Goal: Information Seeking & Learning: Learn about a topic

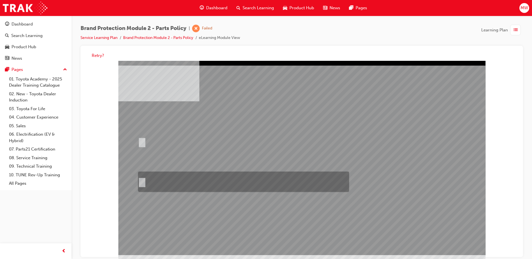
radio input "true"
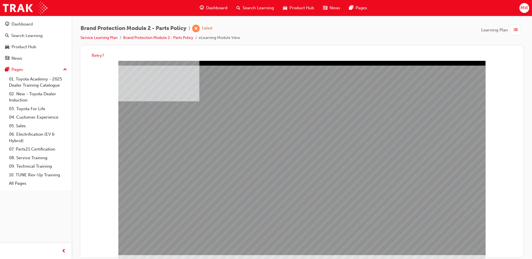
drag, startPoint x: 357, startPoint y: 113, endPoint x: 351, endPoint y: 113, distance: 5.9
click at [356, 113] on div "multistate" at bounding box center [301, 158] width 367 height 194
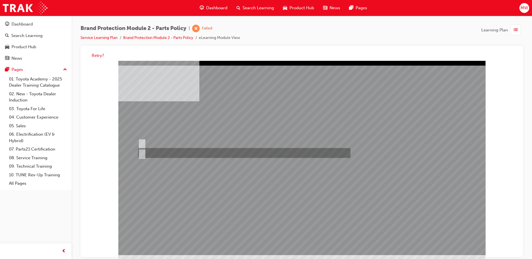
radio input "true"
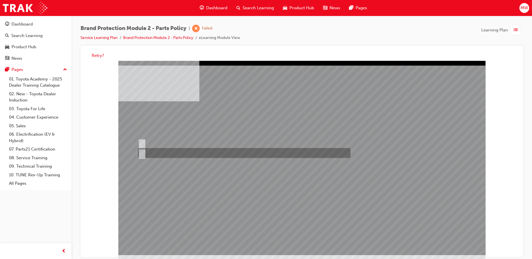
radio input "false"
radio input "true"
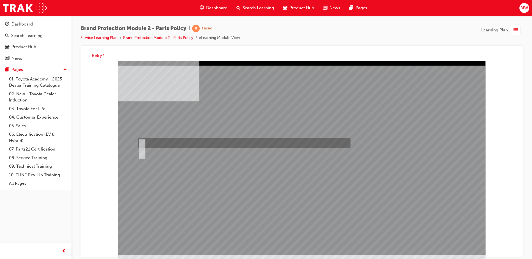
radio input "true"
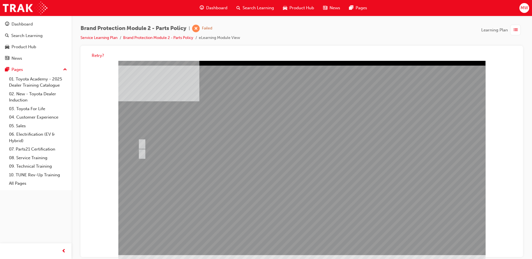
drag, startPoint x: 306, startPoint y: 230, endPoint x: 308, endPoint y: 225, distance: 4.6
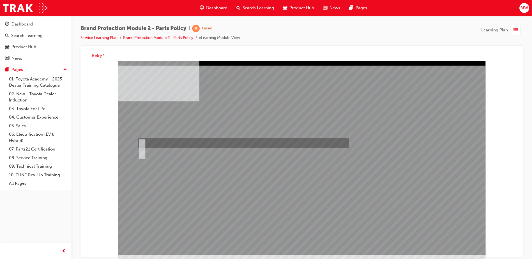
radio input "true"
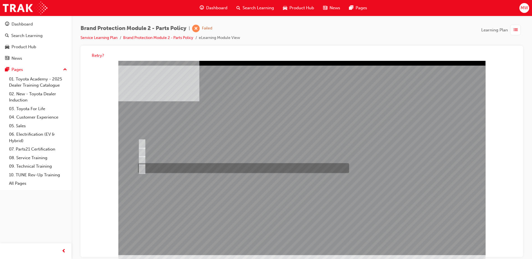
radio input "true"
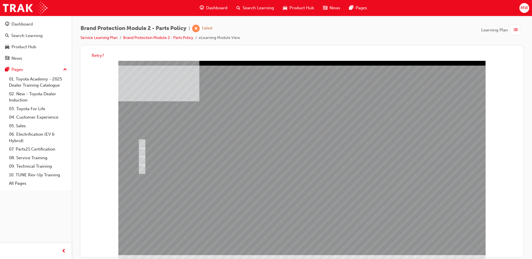
drag, startPoint x: 280, startPoint y: 204, endPoint x: 278, endPoint y: 207, distance: 4.3
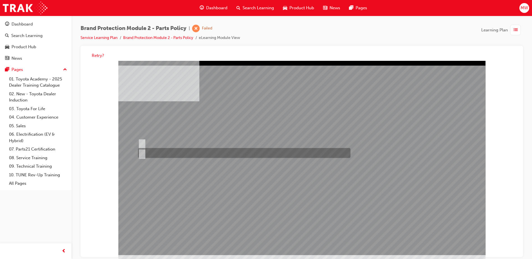
radio input "false"
radio input "true"
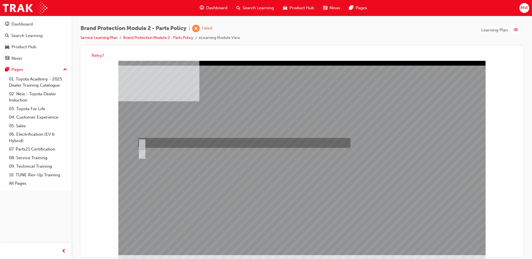
radio input "true"
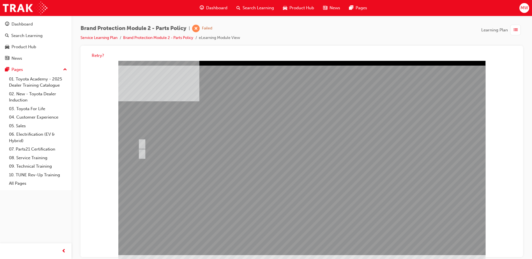
click at [292, 239] on div "Unfortunately, you did not pass the quiz." at bounding box center [335, 245] width 175 height 22
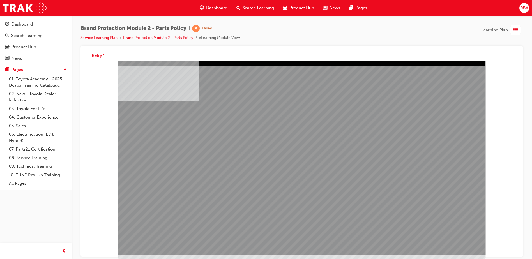
drag, startPoint x: 376, startPoint y: 175, endPoint x: 383, endPoint y: 173, distance: 6.7
drag, startPoint x: 478, startPoint y: 250, endPoint x: 468, endPoint y: 247, distance: 10.7
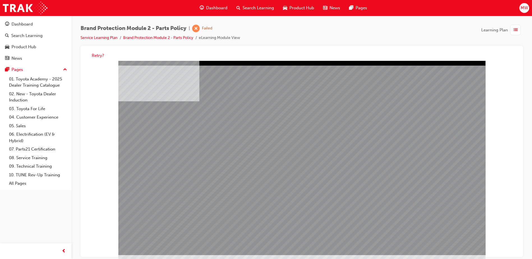
drag, startPoint x: 314, startPoint y: 238, endPoint x: 340, endPoint y: 242, distance: 26.4
drag, startPoint x: 340, startPoint y: 242, endPoint x: 360, endPoint y: 242, distance: 19.9
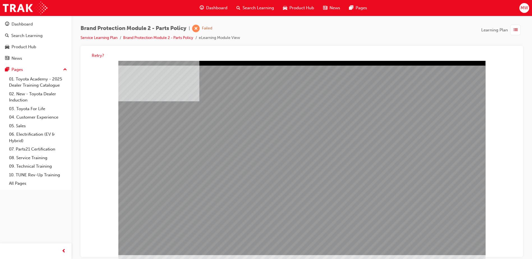
drag, startPoint x: 409, startPoint y: 245, endPoint x: 436, endPoint y: 249, distance: 27.5
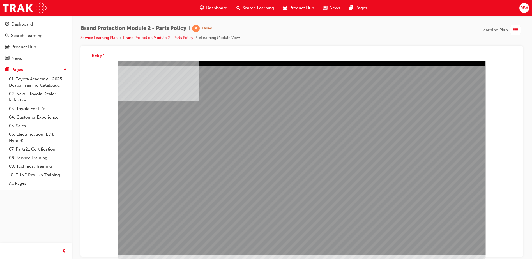
drag, startPoint x: 443, startPoint y: 248, endPoint x: 449, endPoint y: 248, distance: 5.9
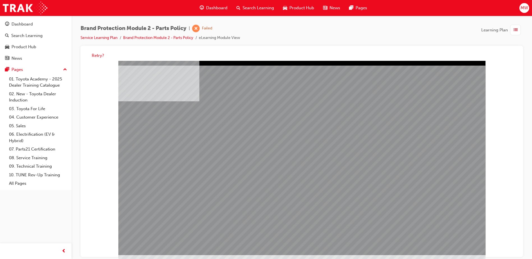
drag, startPoint x: 218, startPoint y: 162, endPoint x: 357, endPoint y: 206, distance: 145.6
click at [351, 206] on div at bounding box center [301, 158] width 367 height 194
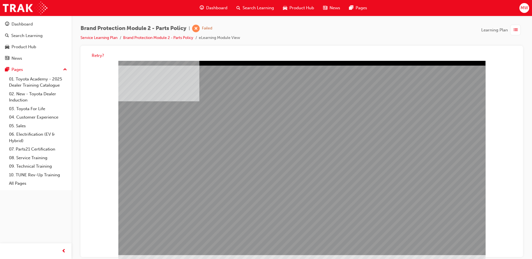
drag, startPoint x: 440, startPoint y: 244, endPoint x: 435, endPoint y: 241, distance: 6.3
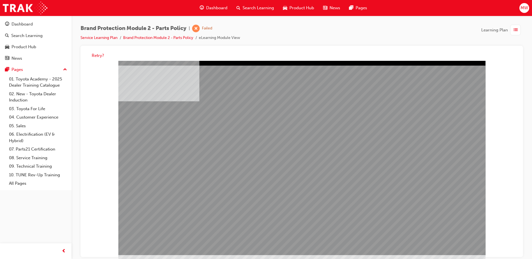
drag, startPoint x: 352, startPoint y: 185, endPoint x: 401, endPoint y: 247, distance: 79.3
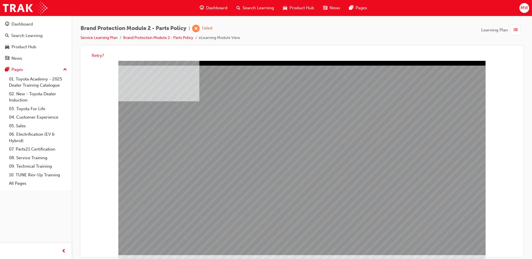
drag, startPoint x: 465, startPoint y: 243, endPoint x: 431, endPoint y: 244, distance: 34.2
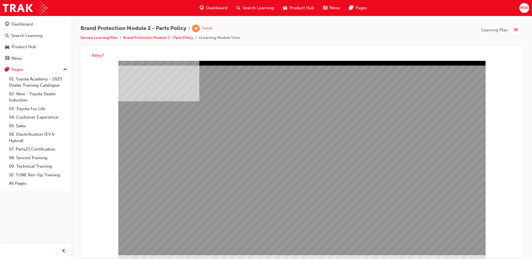
drag, startPoint x: 411, startPoint y: 234, endPoint x: 182, endPoint y: 201, distance: 232.0
click at [163, 185] on div at bounding box center [301, 158] width 367 height 194
drag, startPoint x: 253, startPoint y: 222, endPoint x: 247, endPoint y: 232, distance: 11.3
